Goal: Check status: Check status

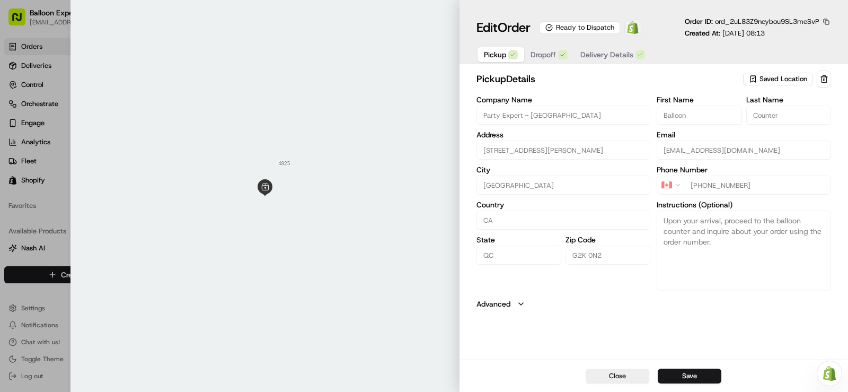
click at [635, 32] on img at bounding box center [633, 27] width 13 height 13
